Goal: Task Accomplishment & Management: Complete application form

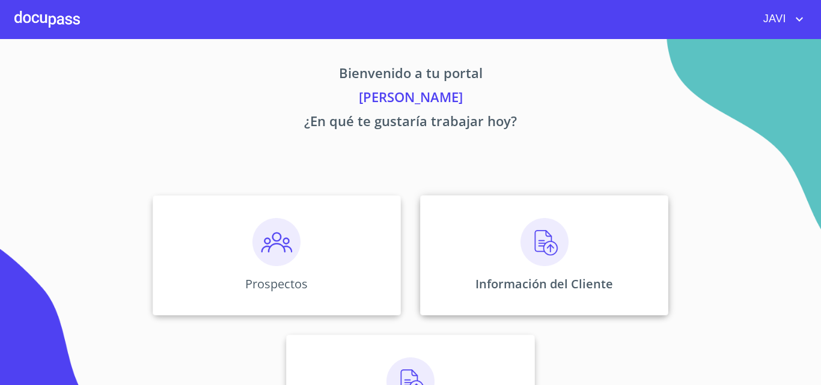
click at [538, 242] on img at bounding box center [544, 242] width 48 height 48
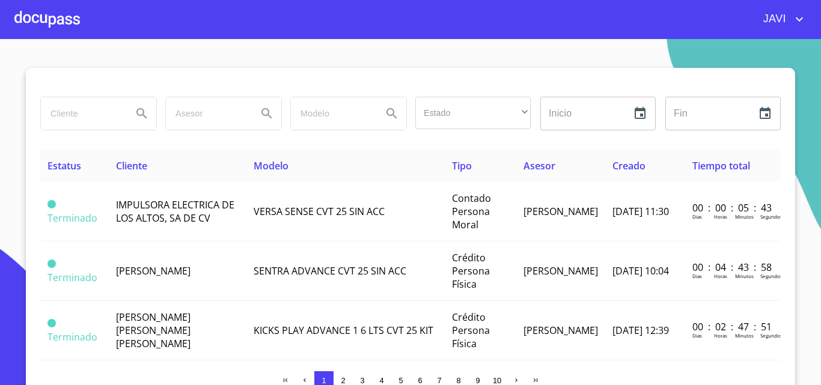
click at [59, 115] on input "search" at bounding box center [82, 113] width 82 height 32
type input "FRANCISCO OCHOA LOZANO"
click at [136, 112] on icon "Search" at bounding box center [141, 113] width 10 height 10
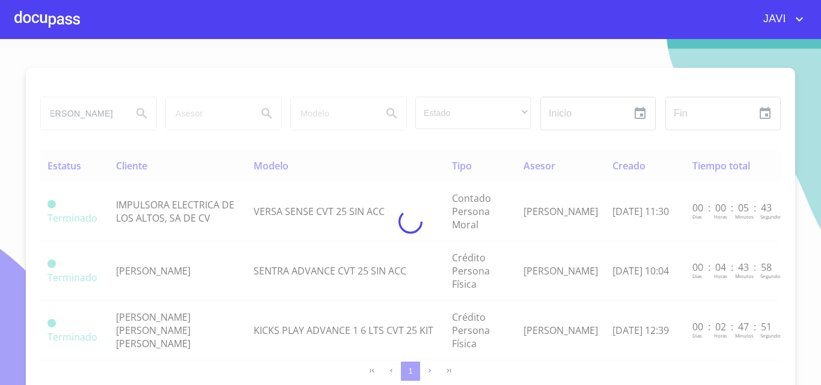
scroll to position [0, 0]
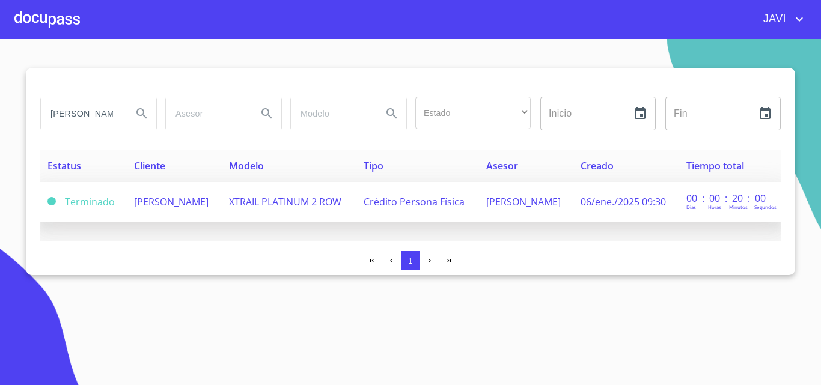
click at [321, 203] on span "XTRAIL PLATINUM 2 ROW" at bounding box center [285, 201] width 112 height 13
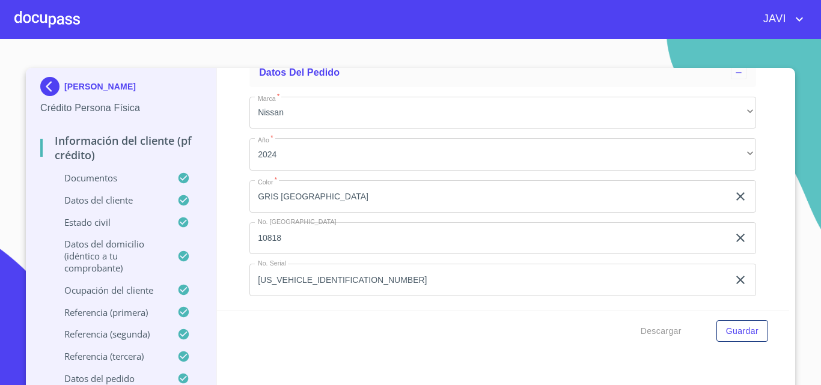
scroll to position [7268, 0]
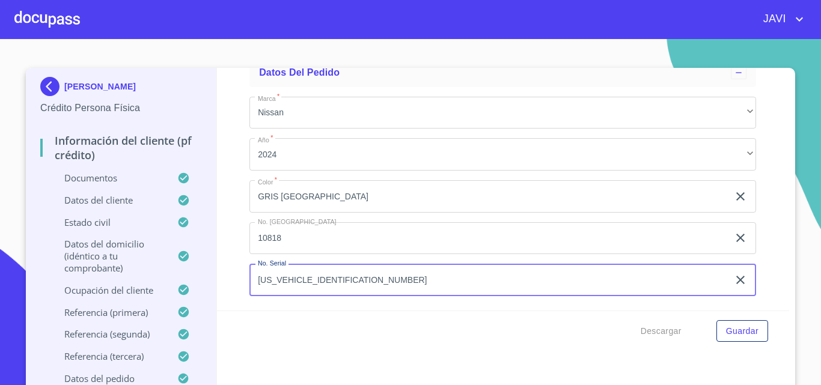
drag, startPoint x: 252, startPoint y: 282, endPoint x: 348, endPoint y: 282, distance: 96.1
click at [348, 282] on input "JN8AT3MT3SW043284" at bounding box center [488, 280] width 479 height 32
click at [32, 17] on div at bounding box center [46, 19] width 65 height 38
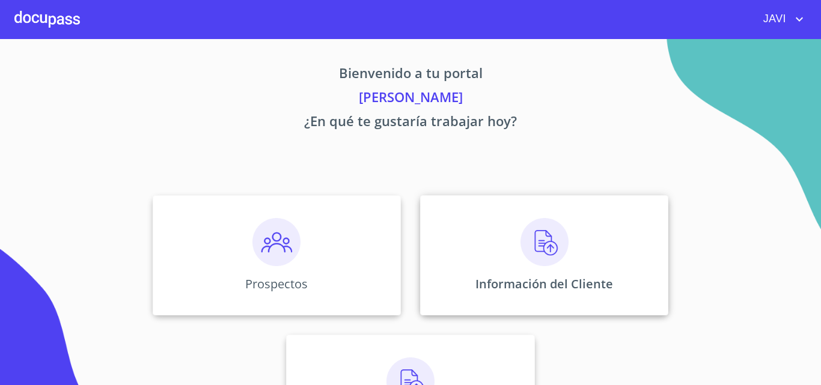
click at [552, 239] on img at bounding box center [544, 242] width 48 height 48
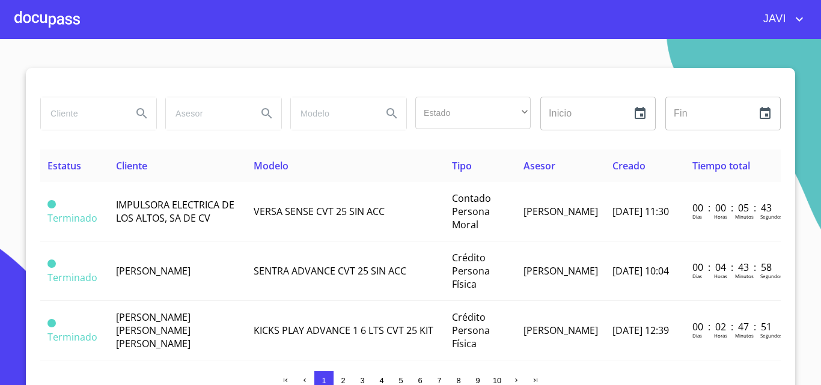
click at [72, 110] on input "search" at bounding box center [82, 113] width 82 height 32
type input "JOSE ANGEL CUEVAS"
click at [136, 112] on icon "Search" at bounding box center [141, 113] width 10 height 10
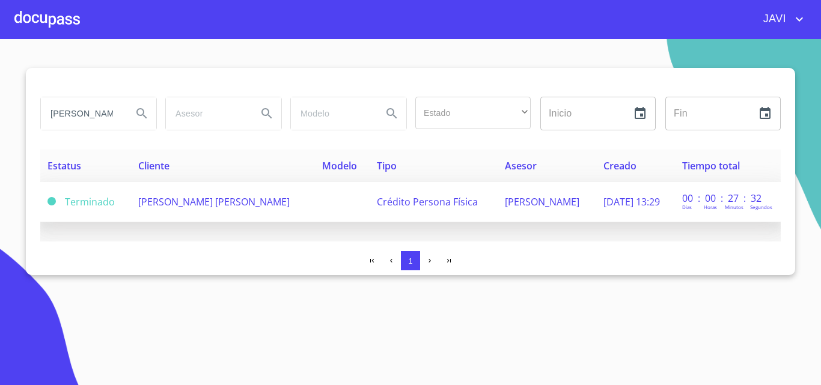
click at [236, 205] on span "JOSE ANGEL CUEVAS FLORES" at bounding box center [213, 201] width 151 height 13
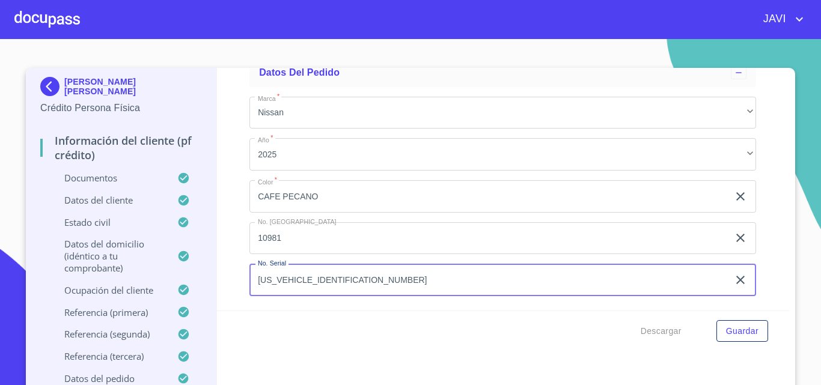
drag, startPoint x: 254, startPoint y: 279, endPoint x: 338, endPoint y: 279, distance: 83.5
click at [338, 279] on input "3N8AP6HE7SL373999" at bounding box center [488, 280] width 479 height 32
click at [49, 16] on div at bounding box center [46, 19] width 65 height 38
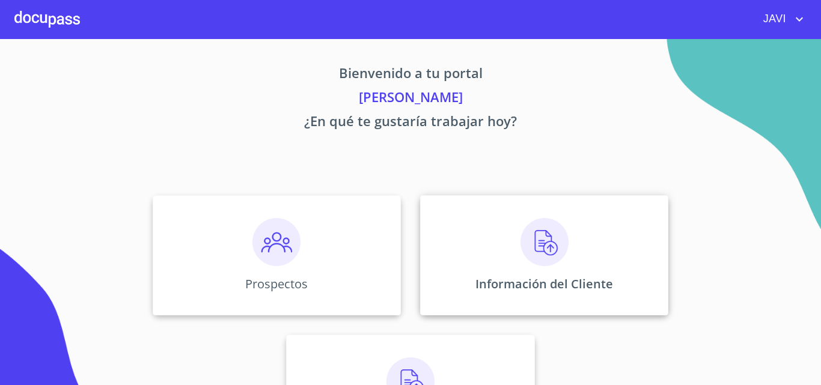
click at [544, 246] on img at bounding box center [544, 242] width 48 height 48
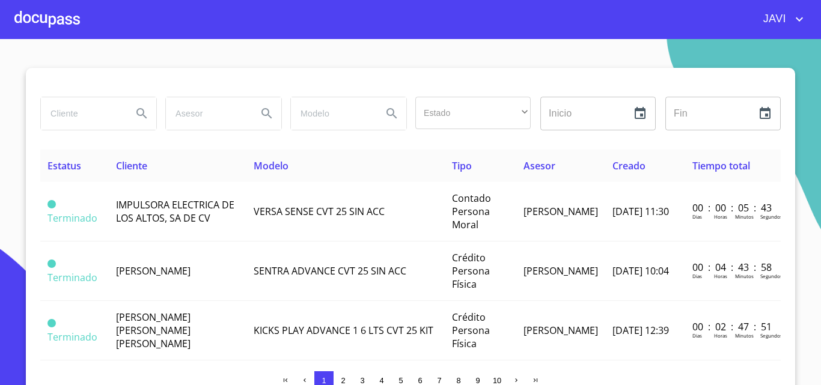
click at [82, 115] on input "search" at bounding box center [82, 113] width 82 height 32
type input "CAROLINA VIRIDIANA"
click at [136, 114] on icon "Search" at bounding box center [141, 113] width 10 height 10
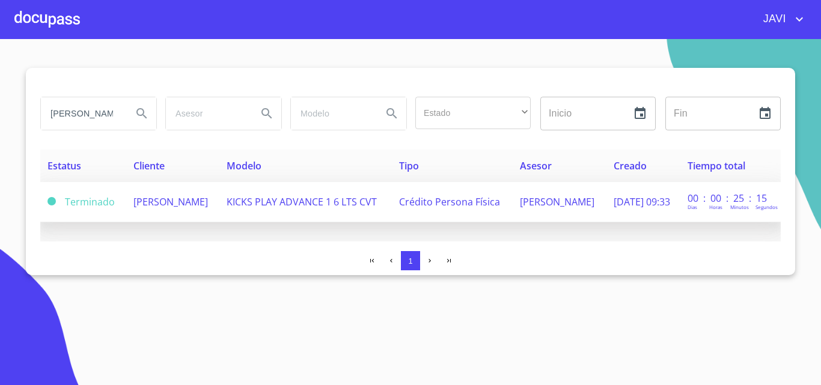
click at [331, 204] on span "KICKS PLAY ADVANCE 1 6 LTS CVT" at bounding box center [302, 201] width 150 height 13
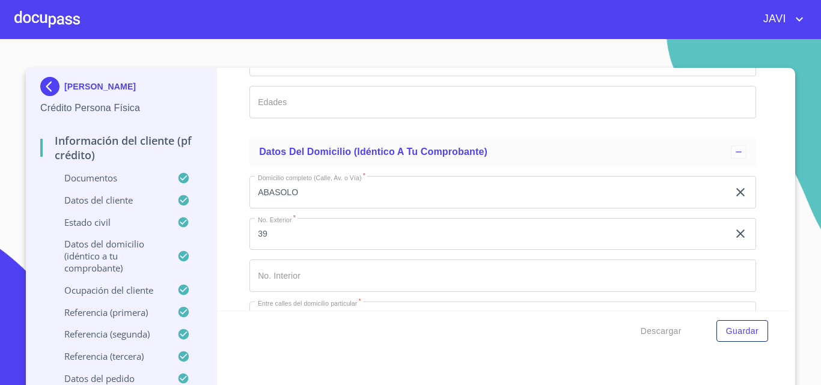
scroll to position [4386, 0]
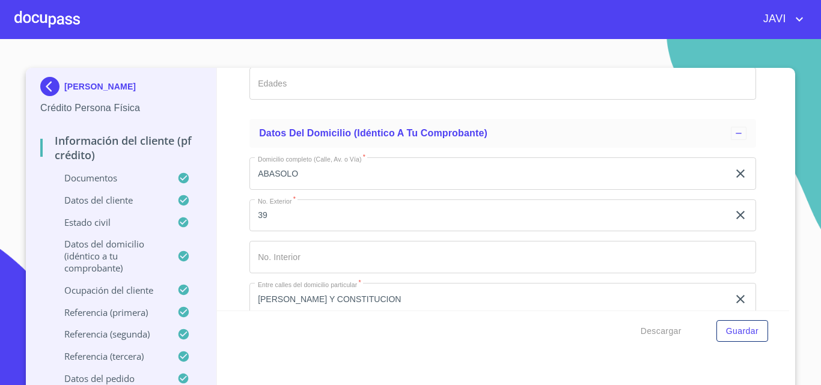
click at [43, 16] on div at bounding box center [46, 19] width 65 height 38
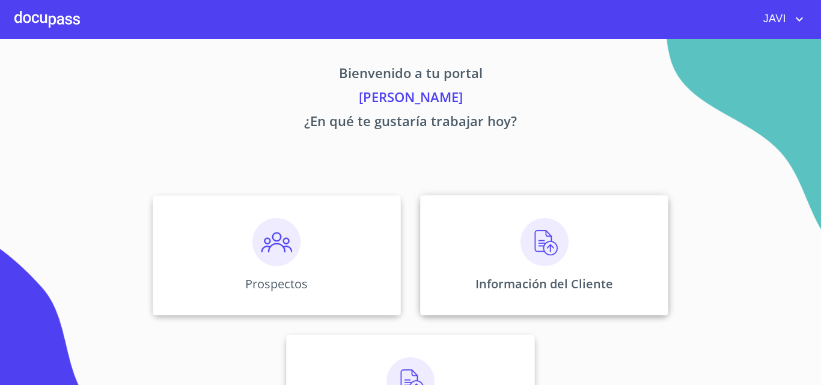
click at [539, 245] on img at bounding box center [544, 242] width 48 height 48
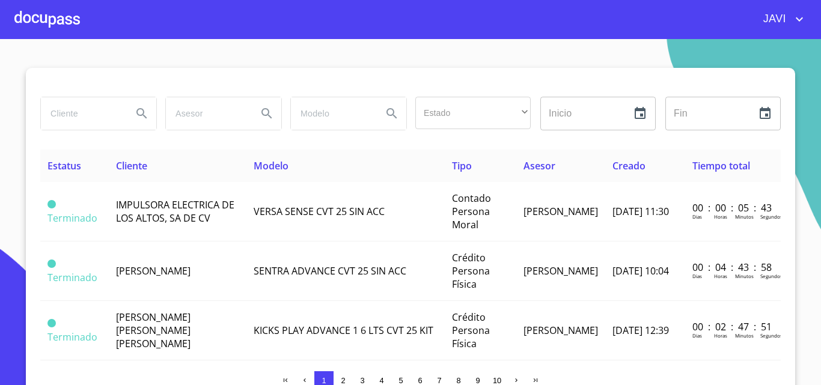
click at [74, 118] on input "search" at bounding box center [82, 113] width 82 height 32
type input "MIGUEL FLORES HERNANDEZ"
click at [138, 108] on icon "Search" at bounding box center [142, 113] width 14 height 14
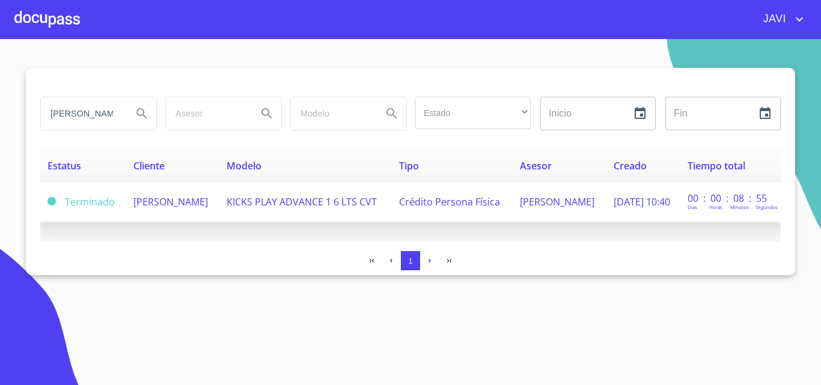
click at [306, 196] on span "KICKS PLAY ADVANCE 1 6 LTS CVT" at bounding box center [302, 201] width 150 height 13
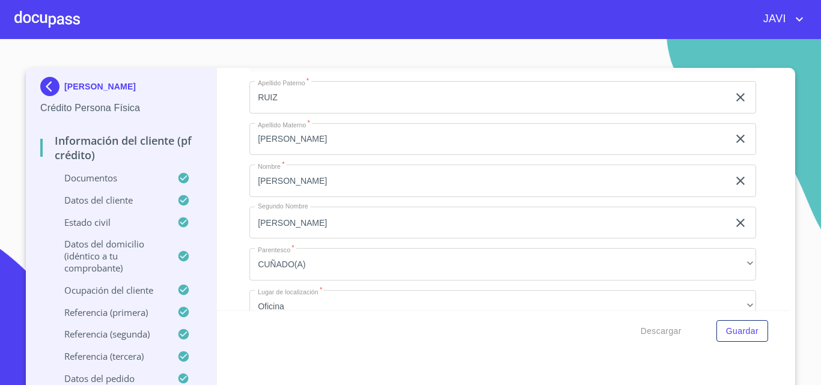
scroll to position [7274, 0]
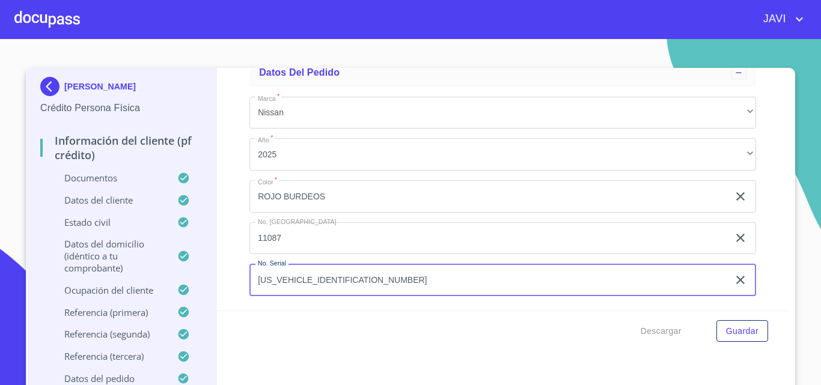
drag, startPoint x: 254, startPoint y: 278, endPoint x: 338, endPoint y: 279, distance: 84.7
click at [338, 279] on input "3N8CP5HE6SL474616" at bounding box center [488, 280] width 479 height 32
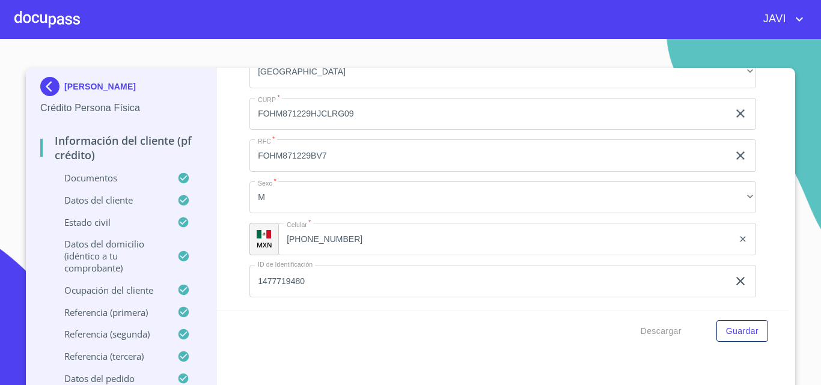
scroll to position [4144, 0]
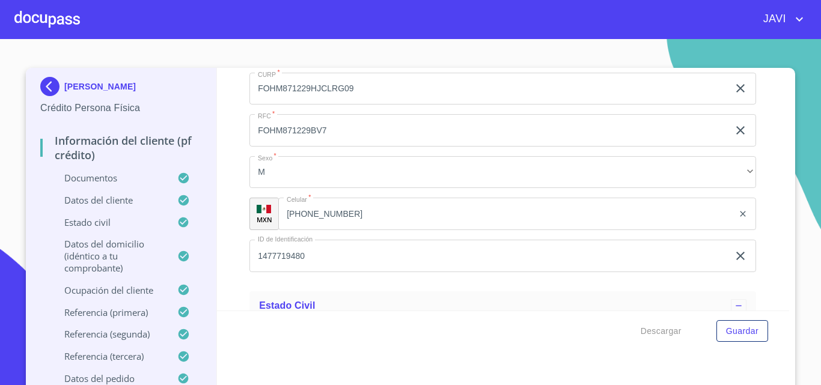
click at [55, 26] on div at bounding box center [46, 19] width 65 height 38
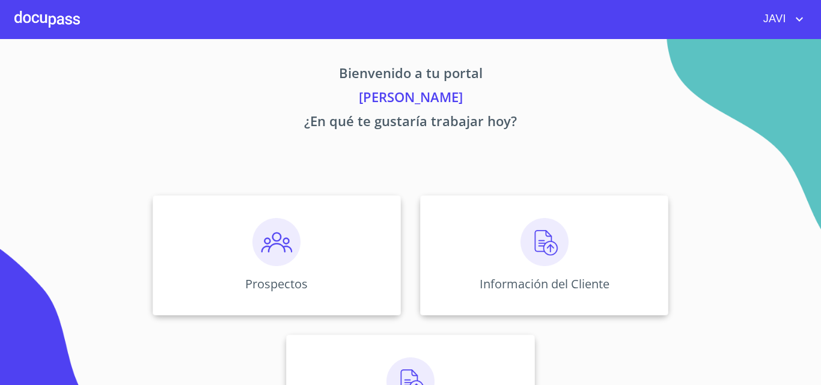
click at [33, 17] on div at bounding box center [46, 19] width 65 height 38
click at [535, 242] on img at bounding box center [544, 242] width 48 height 48
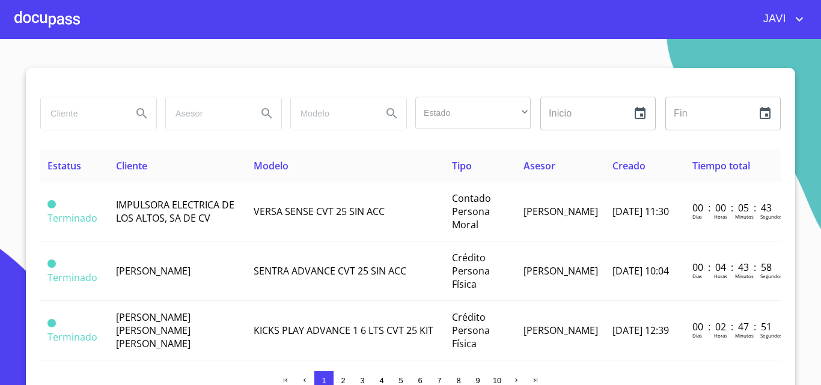
click at [56, 119] on input "search" at bounding box center [82, 113] width 82 height 32
click at [135, 111] on icon "Search" at bounding box center [142, 113] width 14 height 14
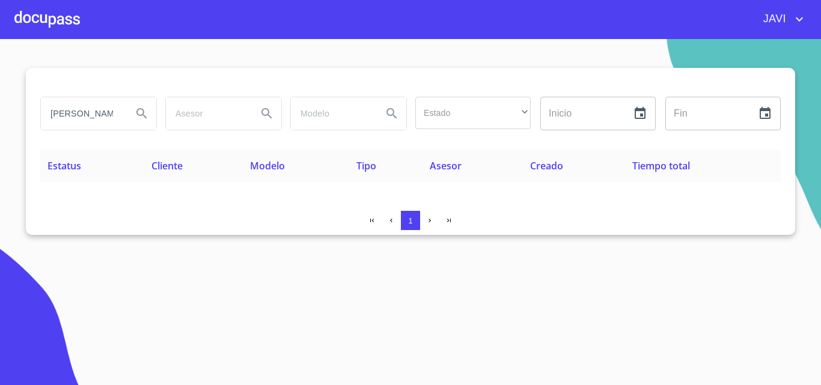
click at [112, 115] on input "MANUEL AVILA" at bounding box center [82, 113] width 82 height 32
type input "MANUEL GUSTAVO AVILA TOVAR"
click at [141, 109] on icon "Search" at bounding box center [141, 113] width 10 height 10
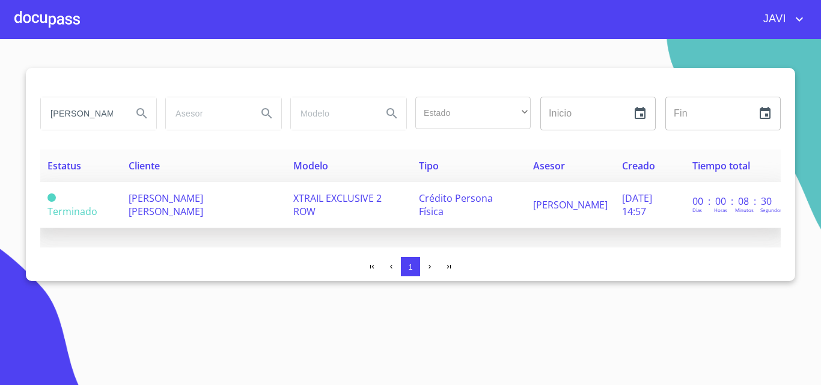
click at [293, 200] on span "XTRAIL EXCLUSIVE 2 ROW" at bounding box center [337, 205] width 88 height 26
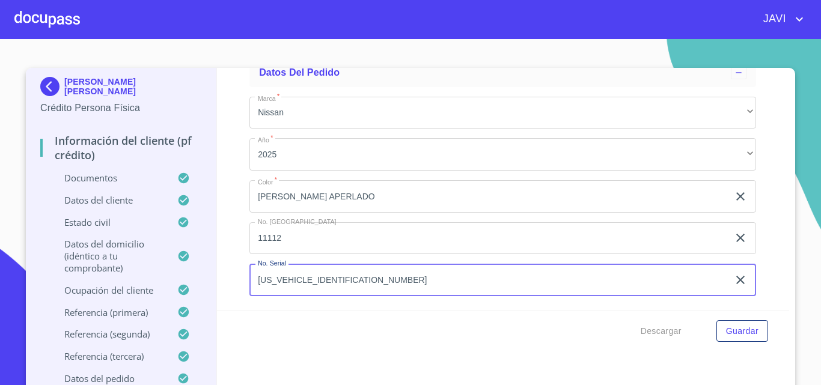
drag, startPoint x: 252, startPoint y: 280, endPoint x: 341, endPoint y: 281, distance: 88.3
click at [341, 281] on input "JN8AT3MT4SW047215" at bounding box center [488, 280] width 479 height 32
click at [50, 17] on div at bounding box center [46, 19] width 65 height 38
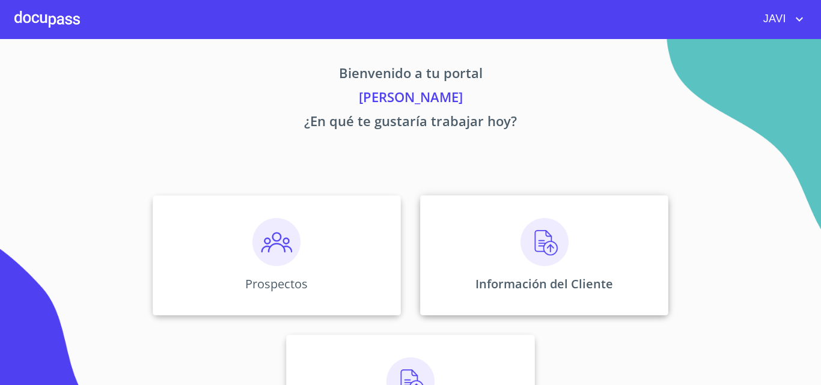
click at [535, 236] on img at bounding box center [544, 242] width 48 height 48
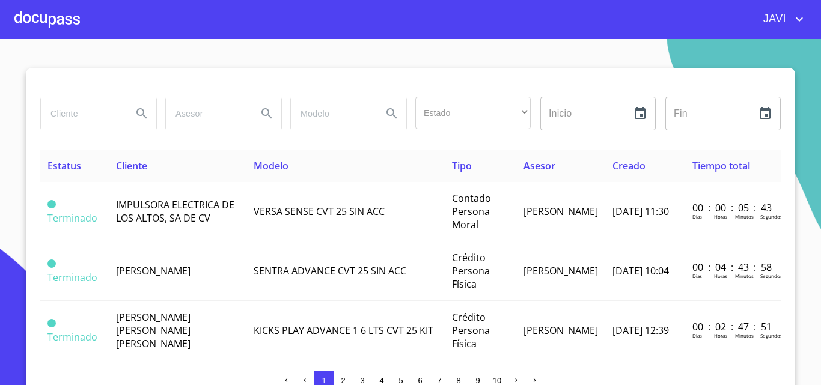
click at [83, 112] on input "search" at bounding box center [82, 113] width 82 height 32
type input "JUAN PABLO MARTINEZ"
click at [138, 114] on icon "Search" at bounding box center [141, 113] width 10 height 10
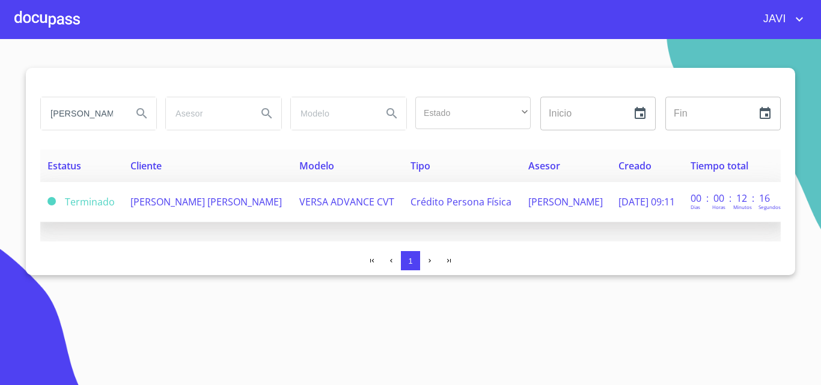
click at [329, 201] on span "VERSA ADVANCE CVT" at bounding box center [346, 201] width 95 height 13
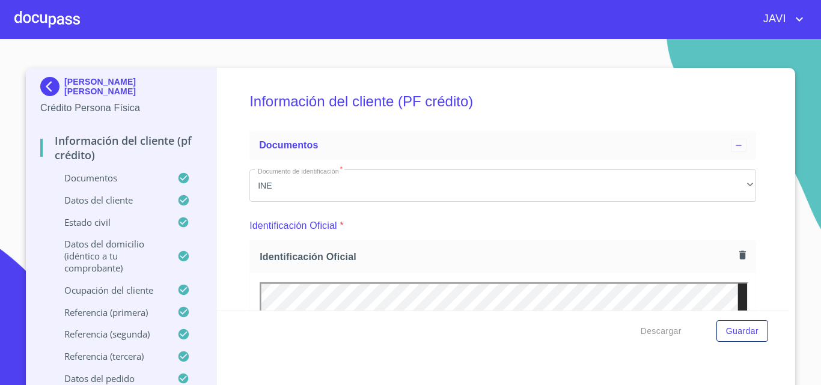
scroll to position [6981, 0]
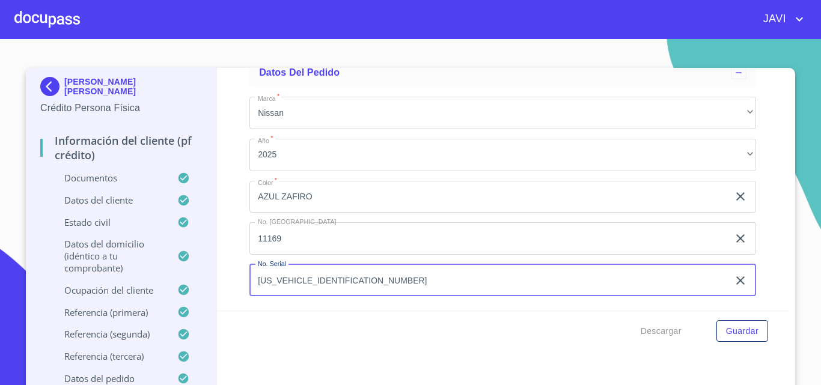
drag, startPoint x: 253, startPoint y: 279, endPoint x: 351, endPoint y: 278, distance: 97.9
click at [351, 278] on input "3N1CN8AE4SK593352" at bounding box center [488, 280] width 479 height 32
click at [46, 16] on div at bounding box center [46, 19] width 65 height 38
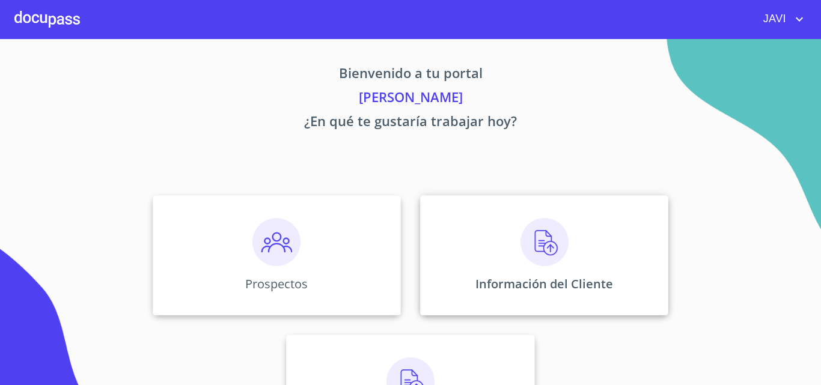
click at [539, 243] on img at bounding box center [544, 242] width 48 height 48
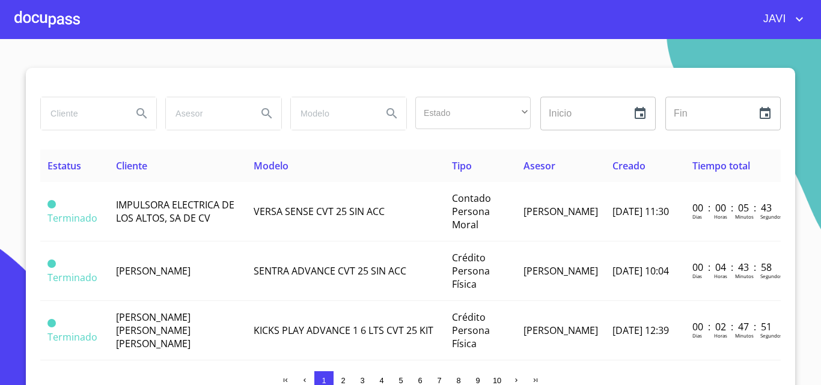
click at [59, 117] on input "search" at bounding box center [82, 113] width 82 height 32
type input "RAMON ALEJANDRO PULIDO"
click at [137, 109] on icon "Search" at bounding box center [141, 113] width 10 height 10
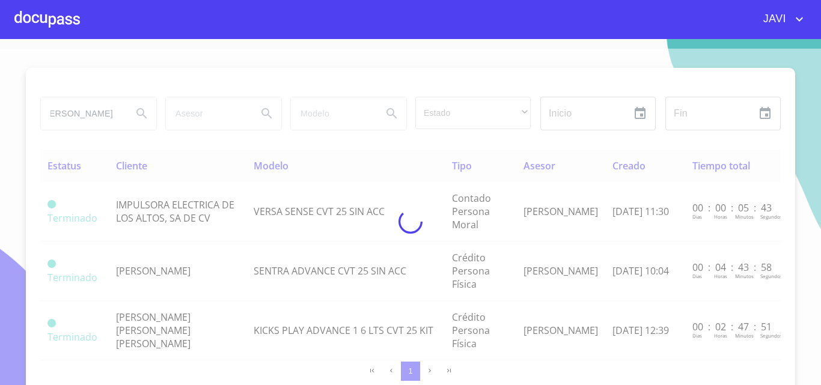
scroll to position [0, 0]
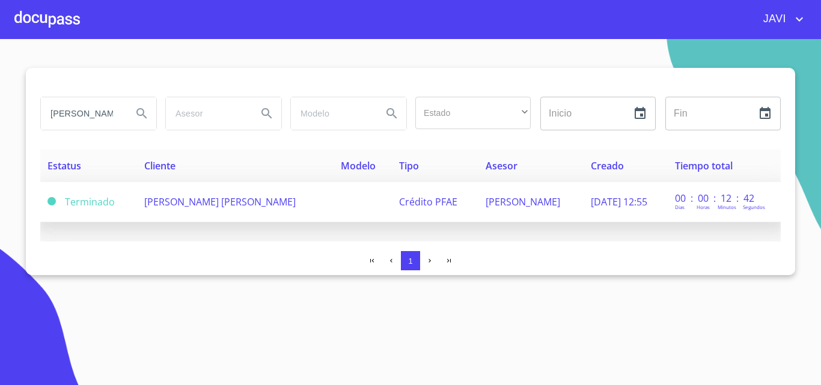
click at [267, 202] on span "[PERSON_NAME] [PERSON_NAME]" at bounding box center [219, 201] width 151 height 13
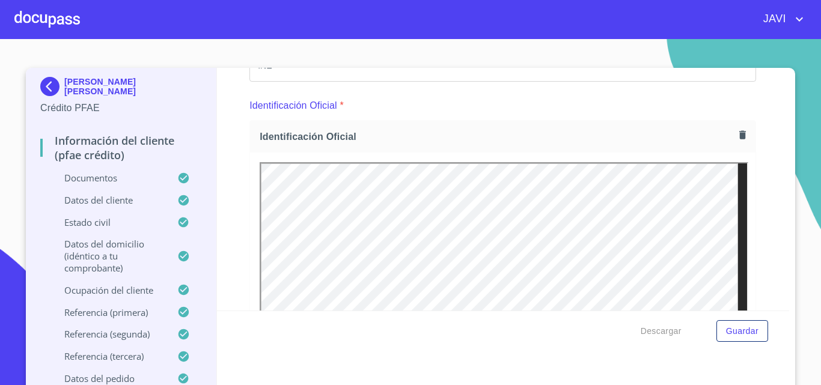
scroll to position [7274, 0]
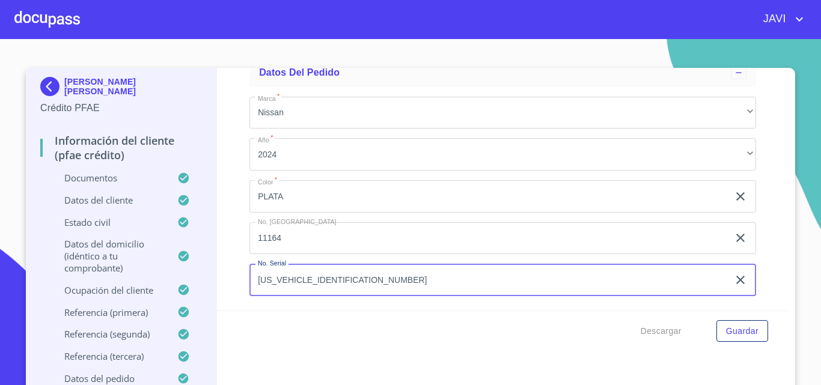
drag, startPoint x: 252, startPoint y: 279, endPoint x: 341, endPoint y: 279, distance: 88.3
click at [341, 279] on input "[US_VEHICLE_IDENTIFICATION_NUMBER]" at bounding box center [488, 280] width 479 height 32
click at [45, 18] on div at bounding box center [46, 19] width 65 height 38
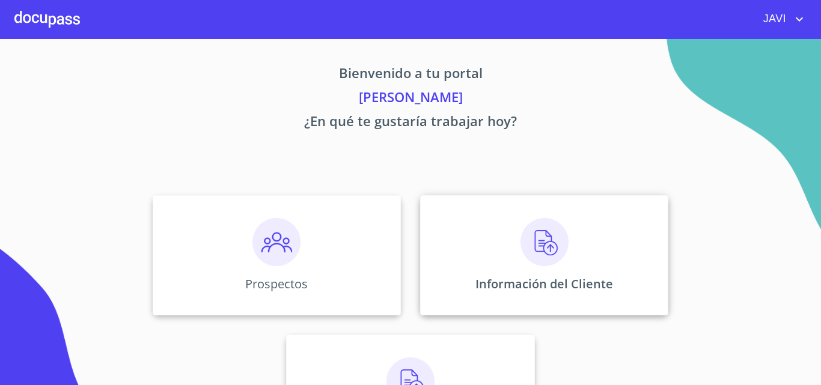
click at [537, 236] on img at bounding box center [544, 242] width 48 height 48
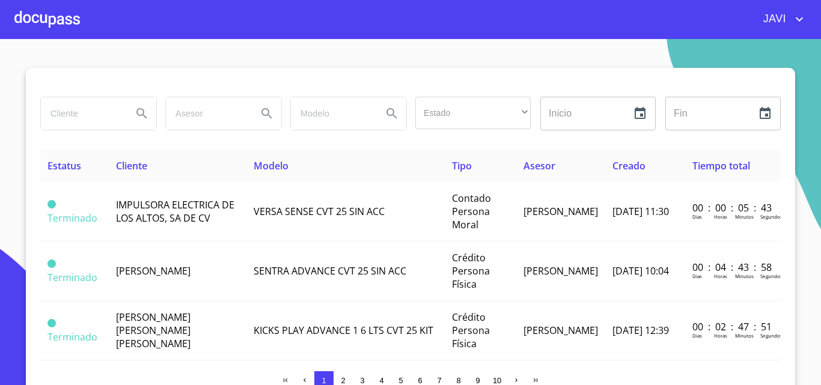
click at [88, 120] on input "search" at bounding box center [82, 113] width 82 height 32
type input "[PERSON_NAME]"
click at [136, 111] on icon "Search" at bounding box center [141, 113] width 10 height 10
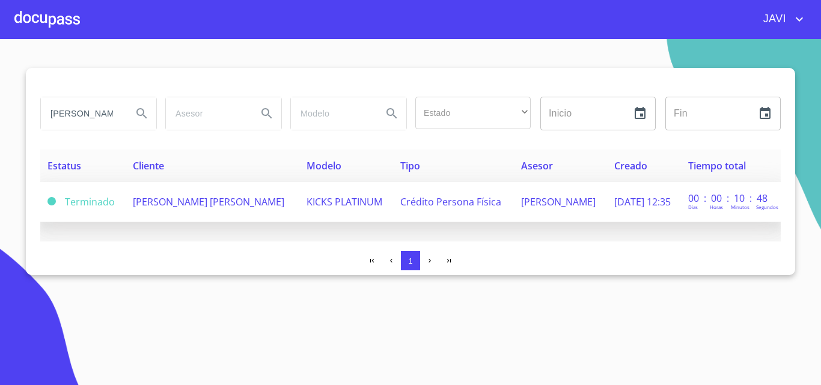
click at [280, 203] on span "[PERSON_NAME] [PERSON_NAME]" at bounding box center [208, 201] width 151 height 13
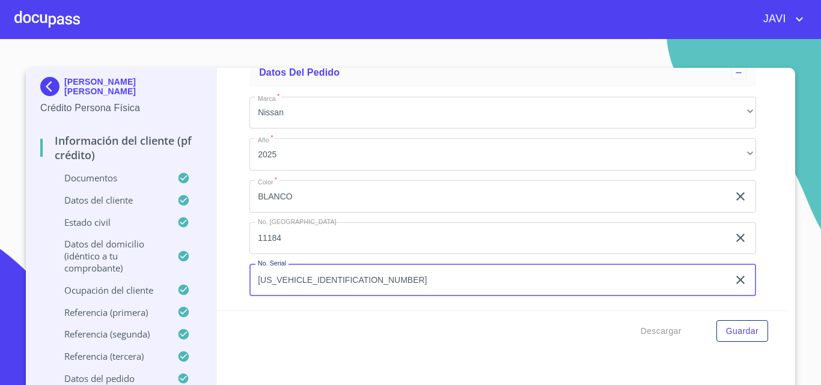
drag, startPoint x: 254, startPoint y: 279, endPoint x: 341, endPoint y: 280, distance: 87.1
click at [341, 280] on input "[US_VEHICLE_IDENTIFICATION_NUMBER]" at bounding box center [488, 280] width 479 height 32
click at [49, 19] on div at bounding box center [46, 19] width 65 height 38
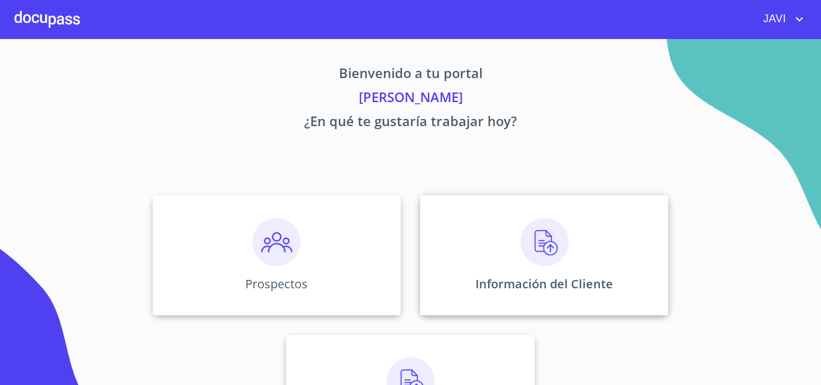
click at [537, 236] on img at bounding box center [544, 242] width 48 height 48
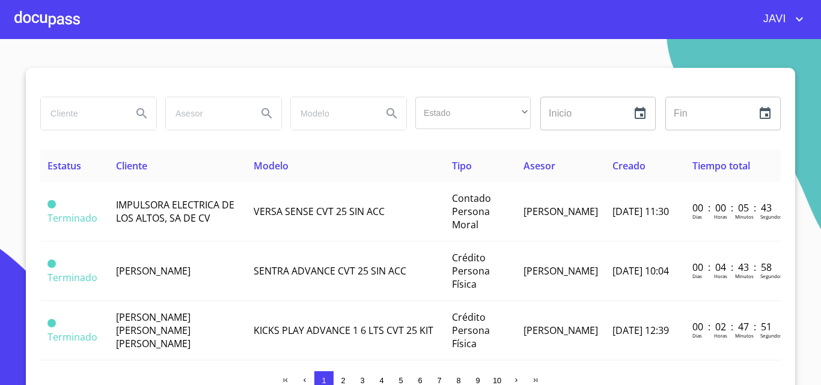
click at [73, 110] on input "search" at bounding box center [82, 113] width 82 height 32
type input "[PERSON_NAME]"
click at [135, 115] on icon "Search" at bounding box center [142, 113] width 14 height 14
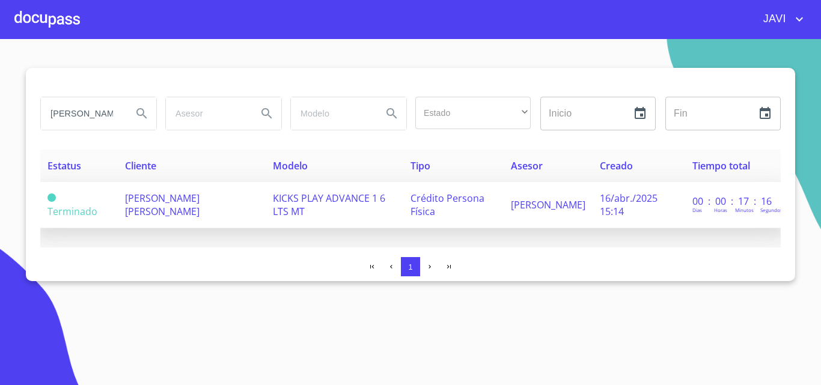
click at [311, 199] on span "KICKS PLAY ADVANCE 1 6 LTS MT" at bounding box center [329, 205] width 112 height 26
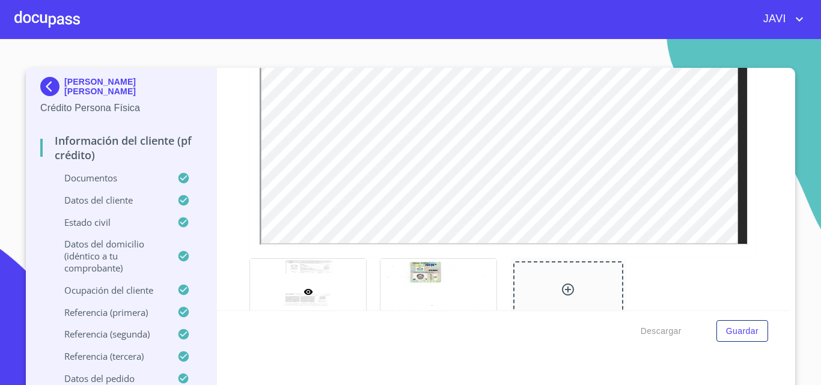
scroll to position [541, 0]
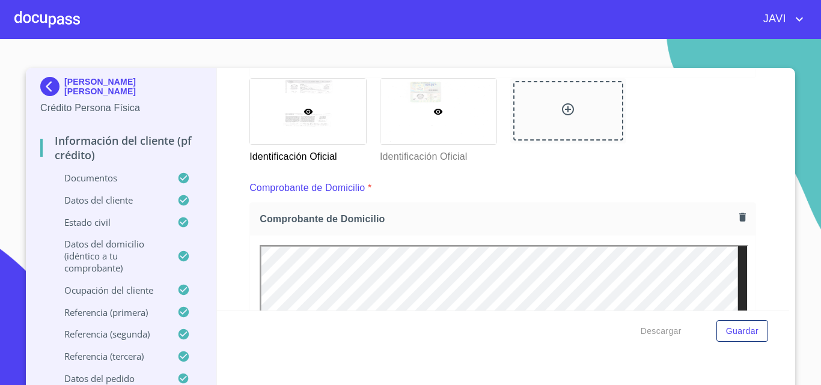
click at [433, 108] on icon at bounding box center [438, 112] width 10 height 10
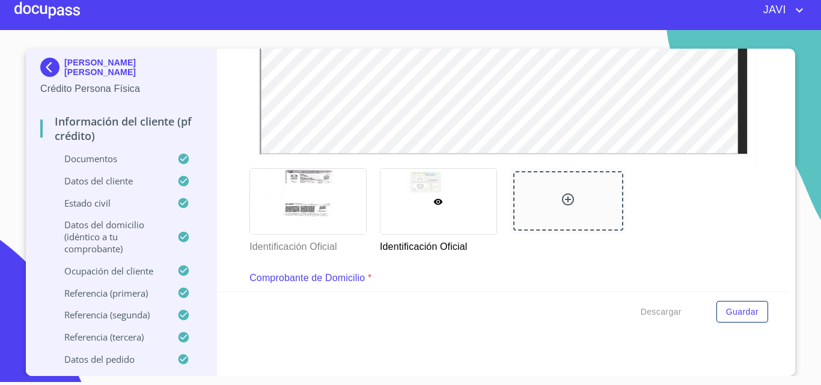
scroll to position [444, 0]
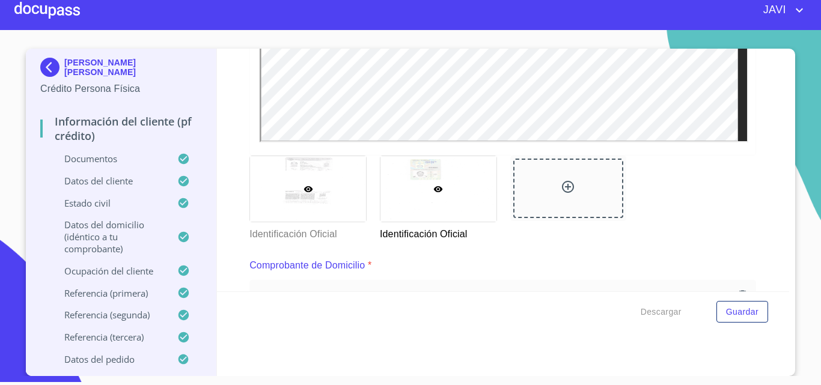
click at [302, 183] on div at bounding box center [308, 188] width 116 height 65
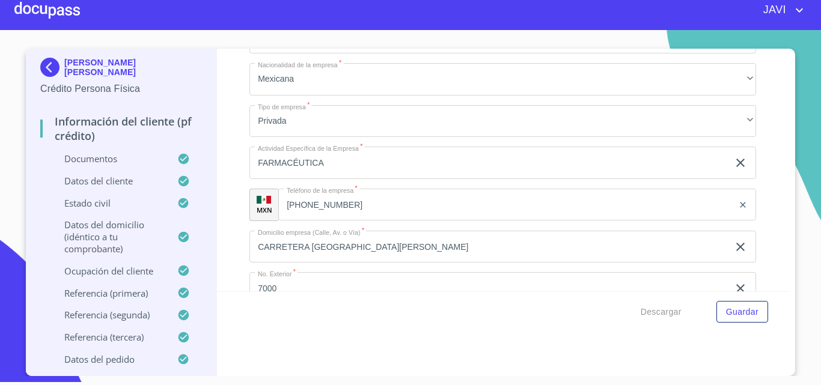
scroll to position [4349, 0]
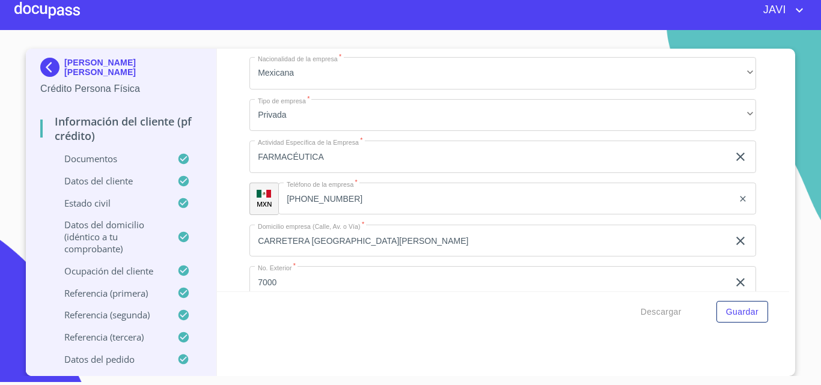
click at [53, 4] on div at bounding box center [46, 10] width 65 height 38
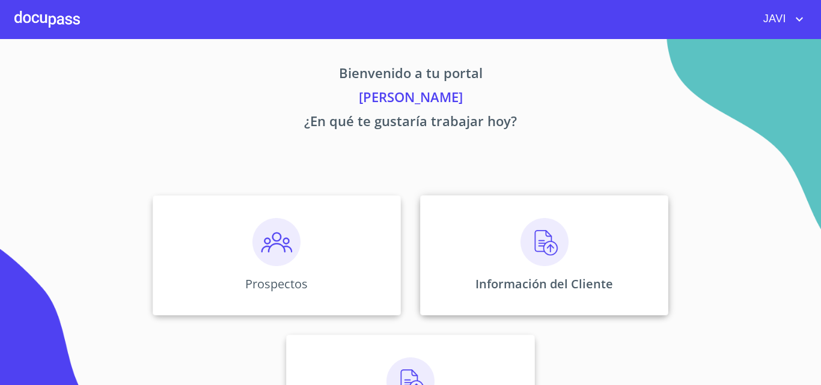
click at [536, 250] on img at bounding box center [544, 242] width 48 height 48
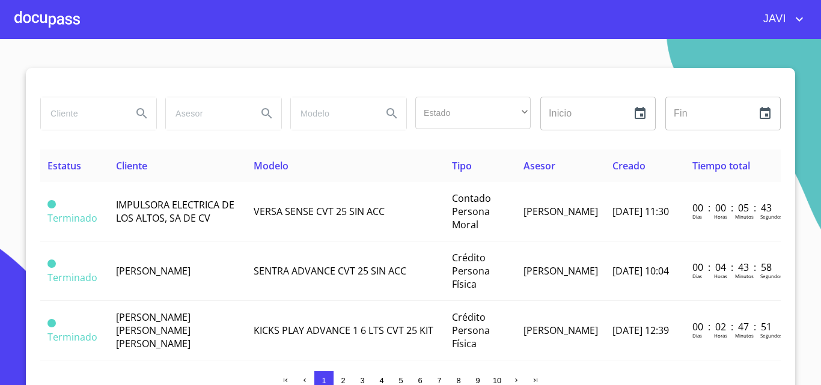
click at [81, 115] on input "search" at bounding box center [82, 113] width 82 height 32
type input "[PERSON_NAME] de [PERSON_NAME]"
click at [135, 107] on icon "Search" at bounding box center [142, 113] width 14 height 14
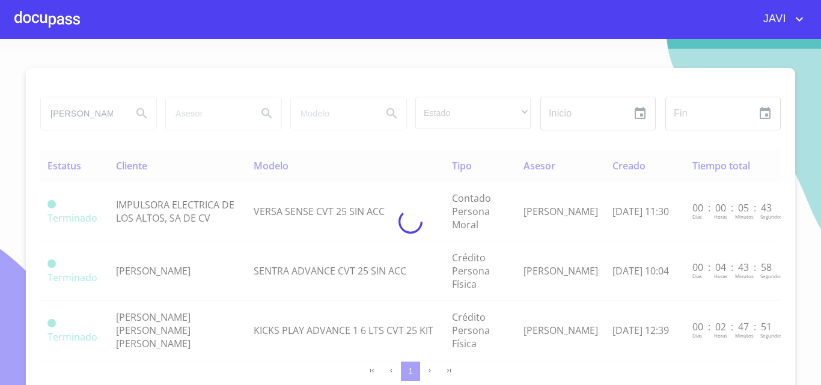
type button "[PERSON_NAME] de [PERSON_NAME]"
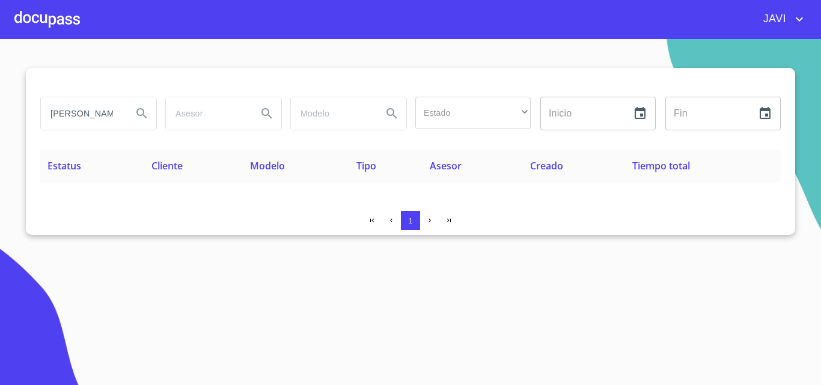
click at [117, 116] on input "[PERSON_NAME] de [PERSON_NAME]" at bounding box center [82, 113] width 82 height 32
click at [117, 116] on input "quez" at bounding box center [82, 113] width 82 height 32
type input "q"
type input "[PERSON_NAME] GERMAN"
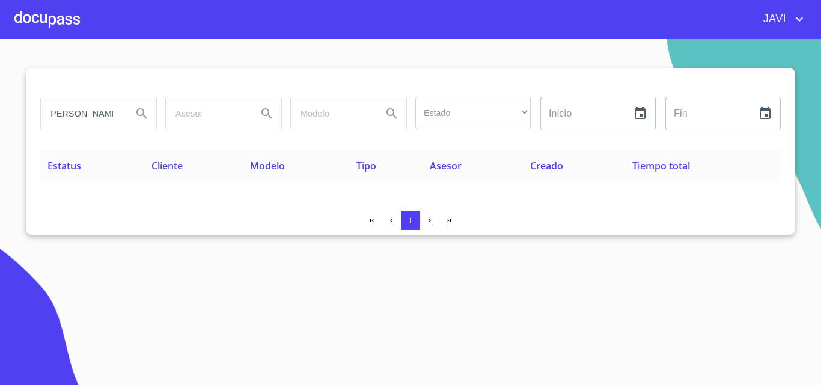
scroll to position [0, 0]
click at [56, 18] on div at bounding box center [46, 19] width 65 height 38
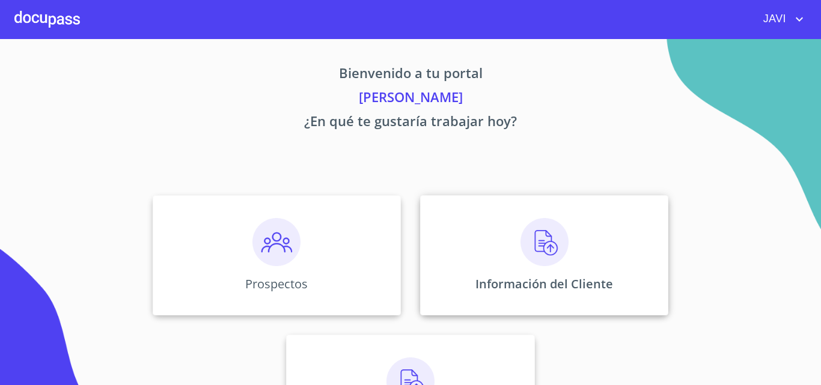
click at [536, 243] on img at bounding box center [544, 242] width 48 height 48
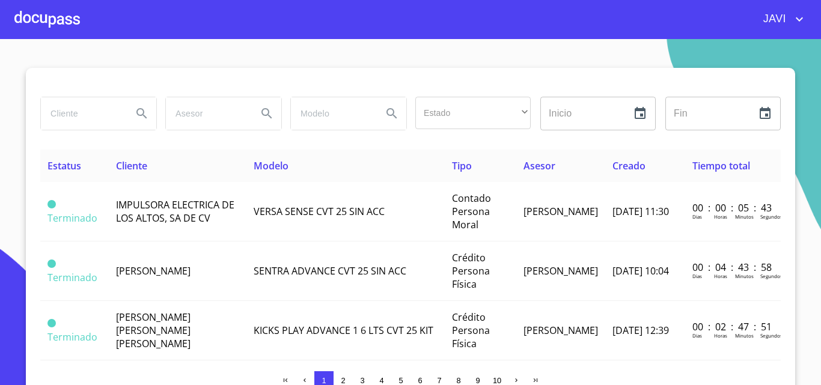
click at [75, 115] on input "search" at bounding box center [82, 113] width 82 height 32
type input "[PERSON_NAME]"
click at [135, 112] on icon "Search" at bounding box center [142, 113] width 14 height 14
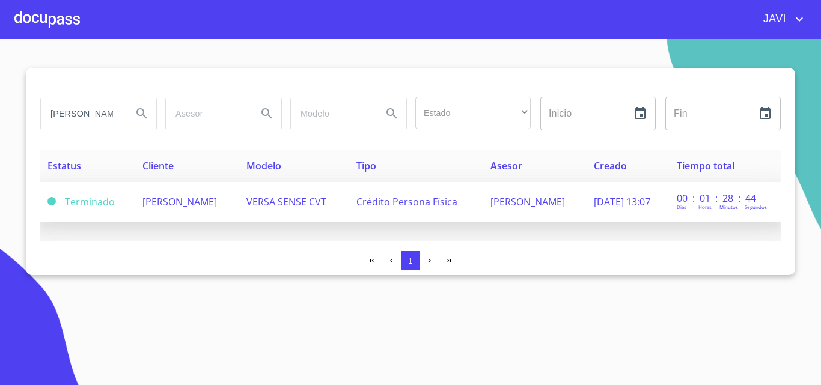
click at [306, 202] on span "VERSA SENSE CVT" at bounding box center [286, 201] width 80 height 13
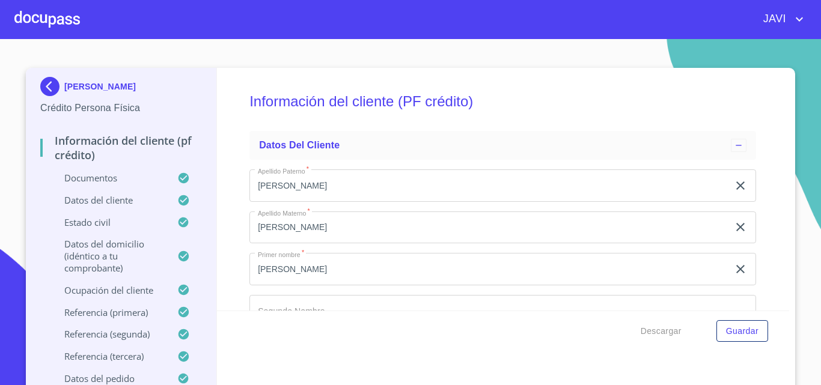
click at [765, 84] on div "Información del cliente (PF crédito) Datos del cliente Apellido [PERSON_NAME]  …" at bounding box center [503, 189] width 573 height 243
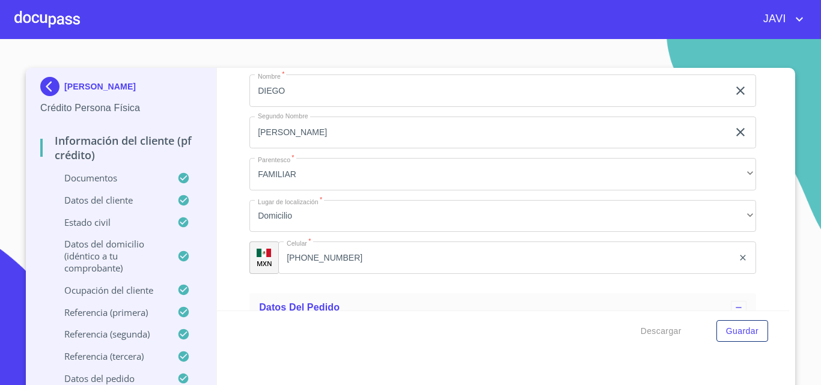
scroll to position [7274, 0]
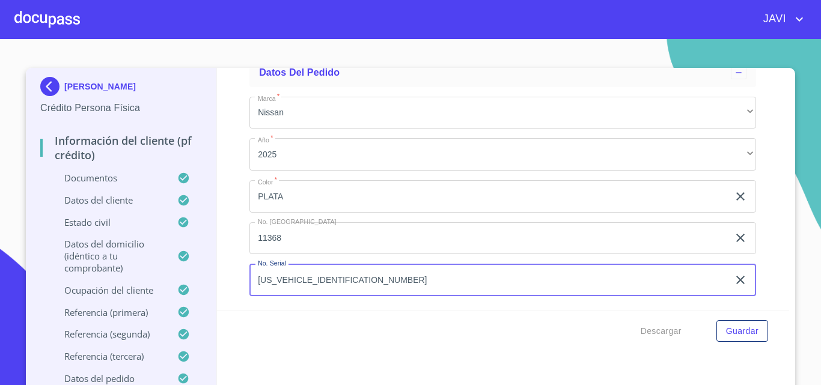
drag, startPoint x: 291, startPoint y: 279, endPoint x: 350, endPoint y: 279, distance: 58.9
click at [350, 279] on input "[US_VEHICLE_IDENTIFICATION_NUMBER]" at bounding box center [488, 280] width 479 height 32
click at [312, 281] on input "[US_VEHICLE_IDENTIFICATION_NUMBER]" at bounding box center [488, 280] width 479 height 32
drag, startPoint x: 250, startPoint y: 280, endPoint x: 341, endPoint y: 281, distance: 91.3
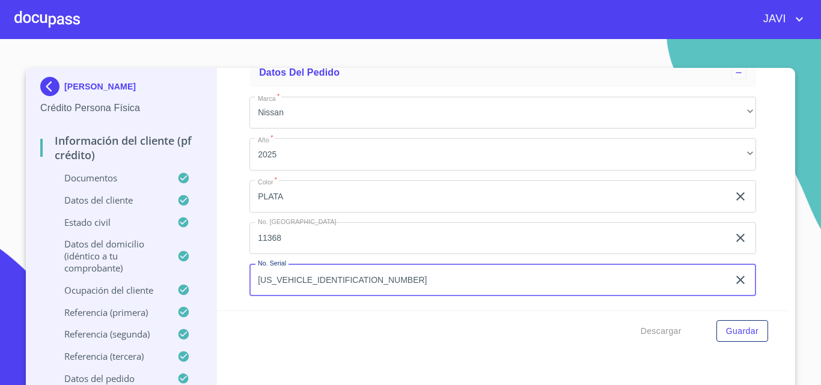
click at [341, 281] on input "[US_VEHICLE_IDENTIFICATION_NUMBER]" at bounding box center [488, 280] width 479 height 32
click at [44, 16] on div at bounding box center [46, 19] width 65 height 38
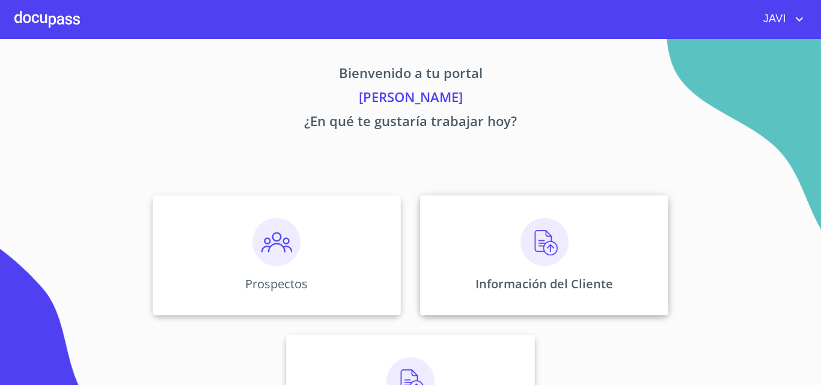
click at [534, 243] on img at bounding box center [544, 242] width 48 height 48
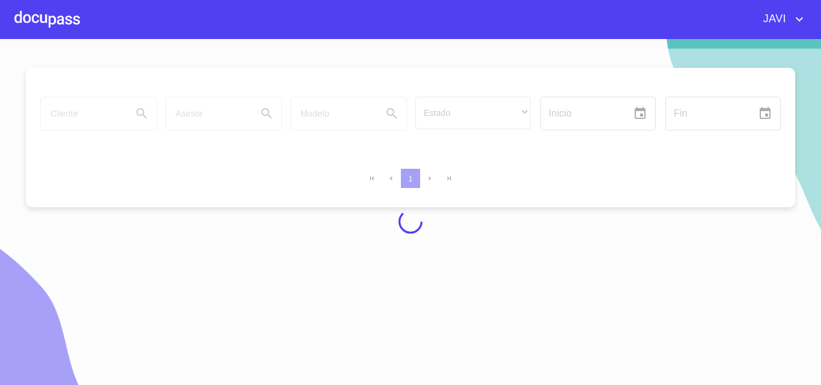
click at [94, 118] on div at bounding box center [410, 222] width 821 height 346
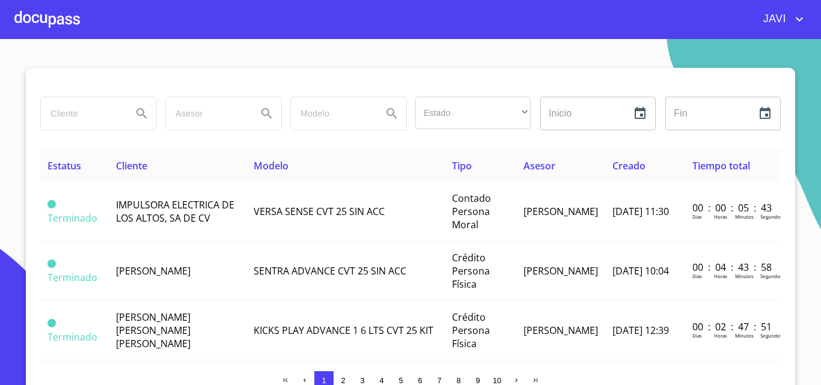
click at [94, 118] on input "search" at bounding box center [82, 113] width 82 height 32
type input "[PERSON_NAME] [PERSON_NAME]"
click at [136, 110] on icon "Search" at bounding box center [141, 113] width 10 height 10
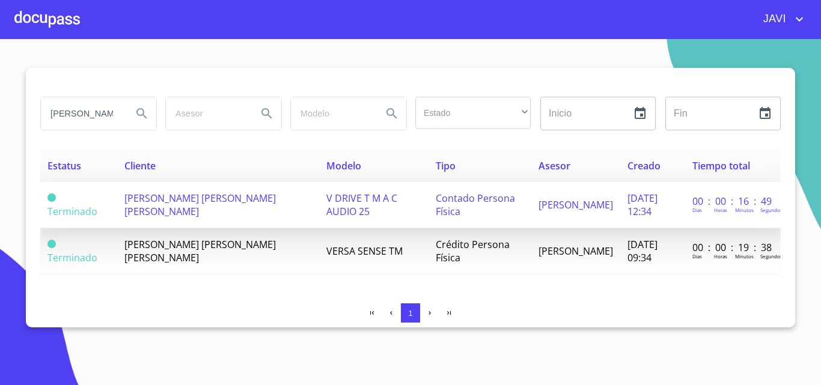
click at [436, 201] on span "Contado Persona Física" at bounding box center [475, 205] width 79 height 26
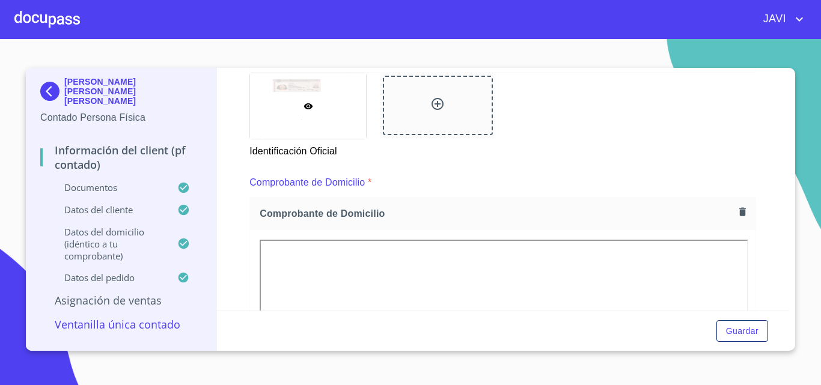
scroll to position [3346, 0]
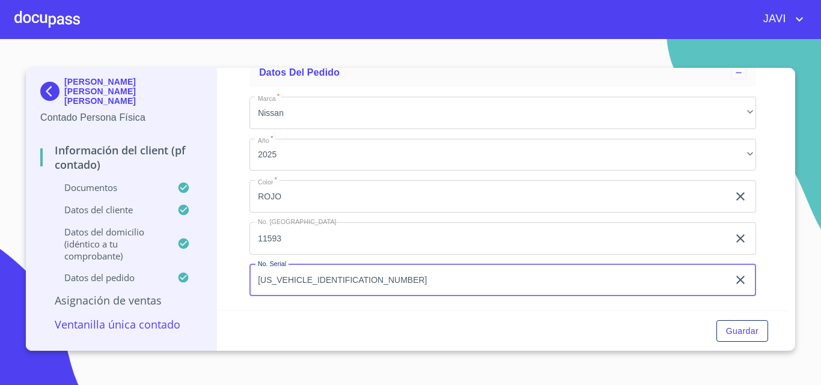
drag, startPoint x: 296, startPoint y: 278, endPoint x: 358, endPoint y: 278, distance: 61.9
click at [358, 278] on input "[US_VEHICLE_IDENTIFICATION_NUMBER]" at bounding box center [488, 280] width 479 height 32
click at [57, 11] on div at bounding box center [46, 19] width 65 height 38
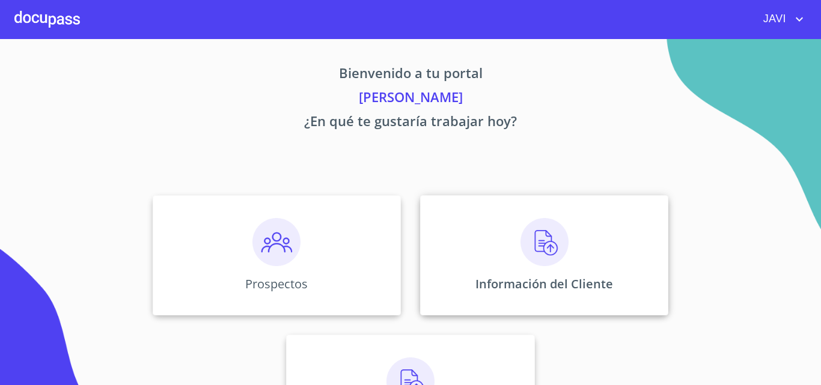
click at [538, 239] on img at bounding box center [544, 242] width 48 height 48
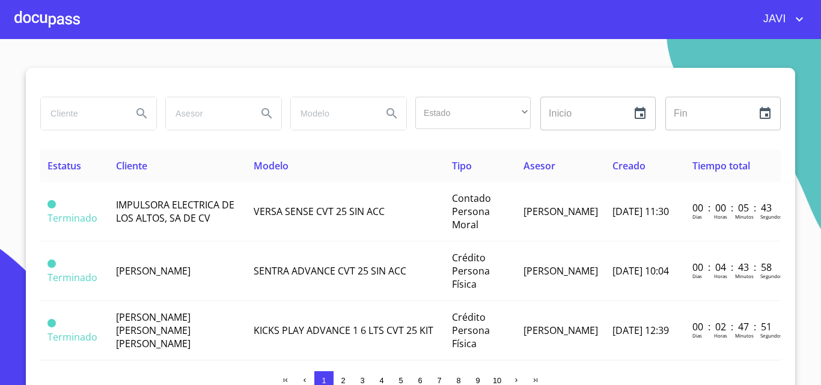
click at [60, 17] on div at bounding box center [46, 19] width 65 height 38
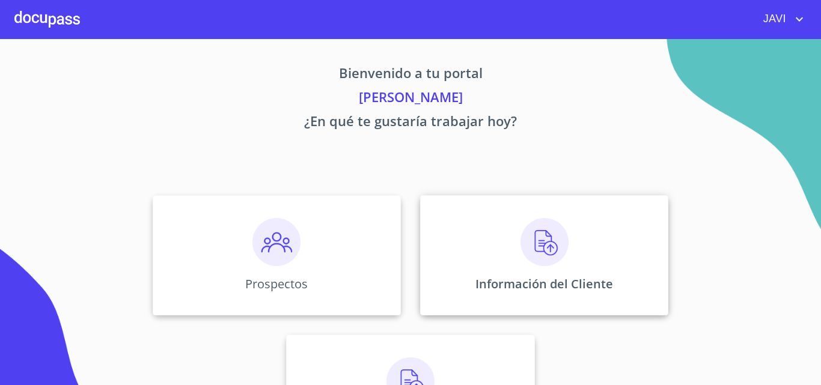
click at [540, 242] on img at bounding box center [544, 242] width 48 height 48
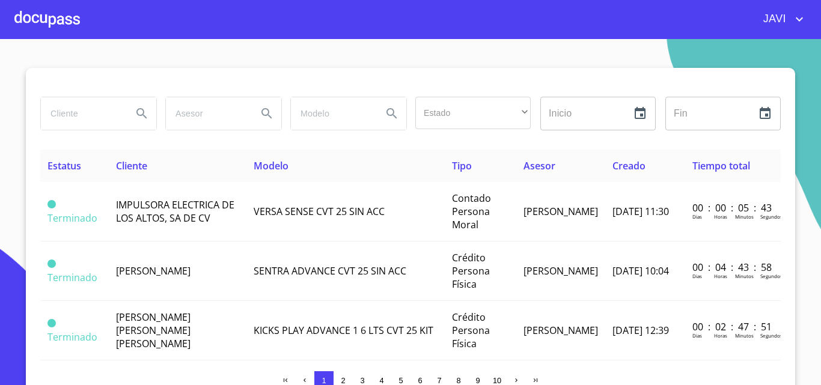
click at [90, 105] on input "search" at bounding box center [82, 113] width 82 height 32
type input "[PERSON_NAME]"
click at [138, 111] on icon "Search" at bounding box center [141, 113] width 10 height 10
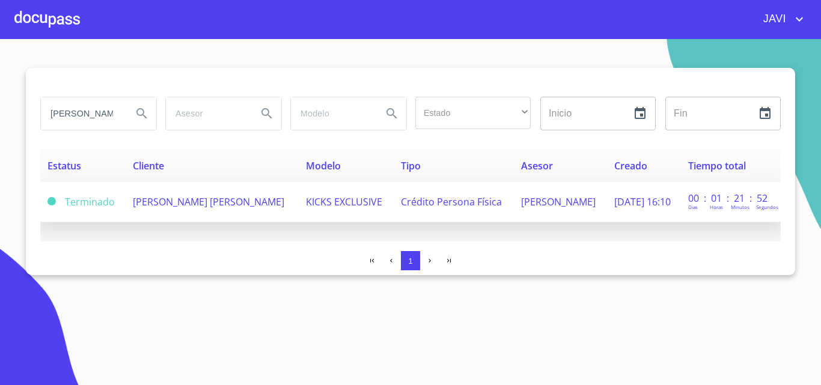
click at [225, 207] on span "[PERSON_NAME] [PERSON_NAME]" at bounding box center [208, 201] width 151 height 13
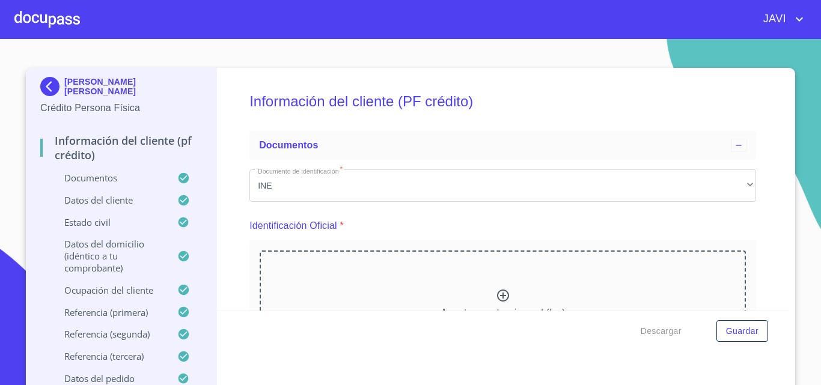
scroll to position [4951, 0]
